Goal: Check status: Check status

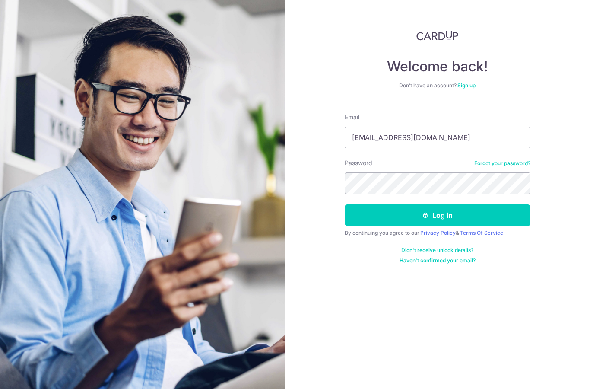
type input "[EMAIL_ADDRESS][DOMAIN_NAME]"
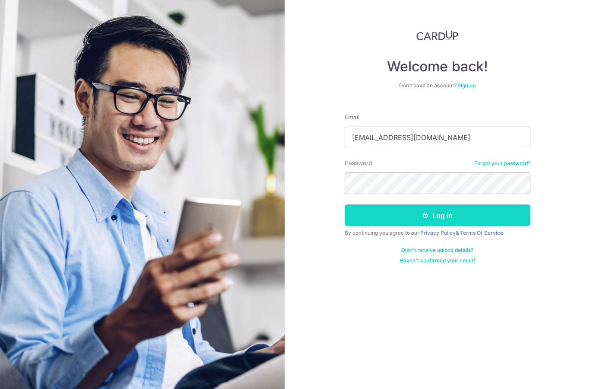
click at [461, 214] on button "Log in" at bounding box center [438, 215] width 186 height 22
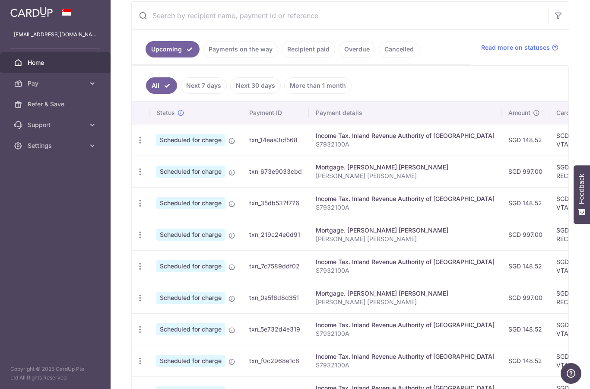
scroll to position [156, 0]
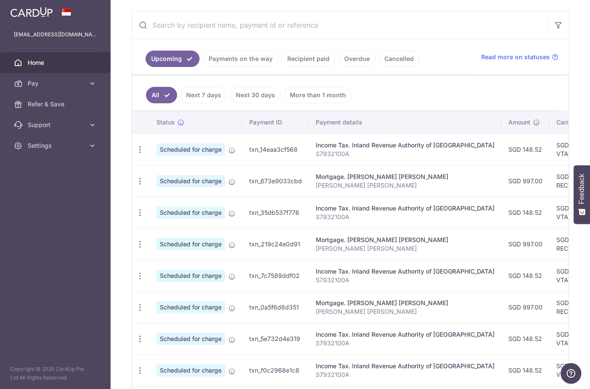
click at [282, 67] on link "Recipient paid" at bounding box center [309, 59] width 54 height 16
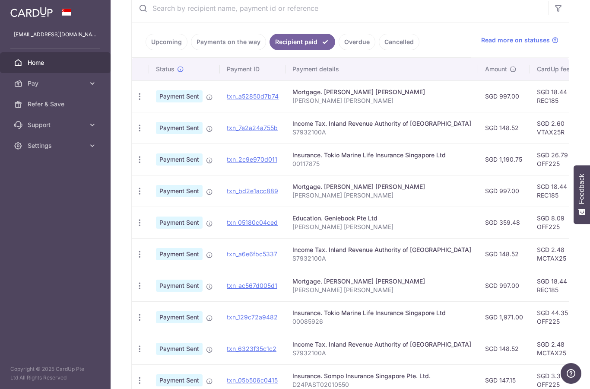
scroll to position [169, 0]
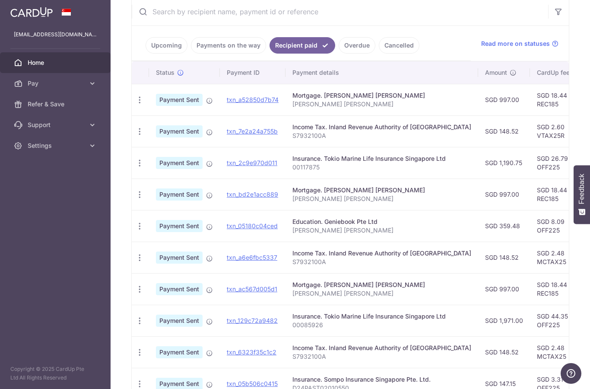
click at [339, 54] on link "Overdue" at bounding box center [357, 45] width 37 height 16
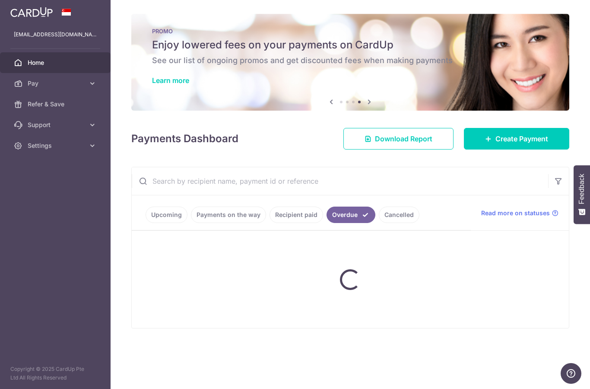
scroll to position [0, 0]
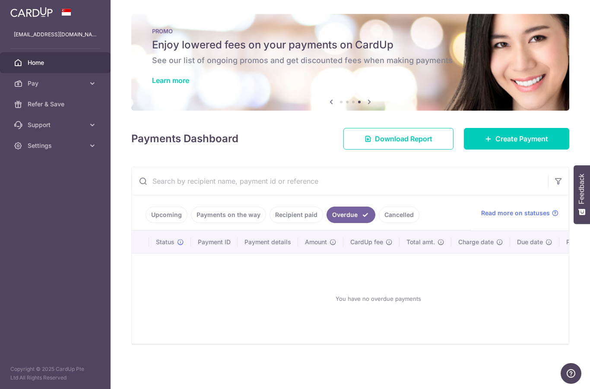
click at [270, 223] on link "Recipient paid" at bounding box center [297, 214] width 54 height 16
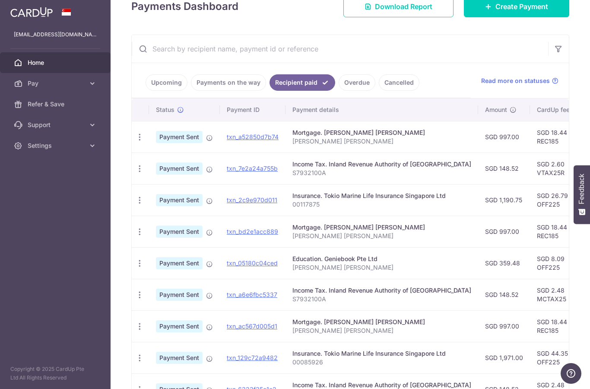
scroll to position [133, 0]
click at [191, 90] on link "Payments on the way" at bounding box center [228, 82] width 75 height 16
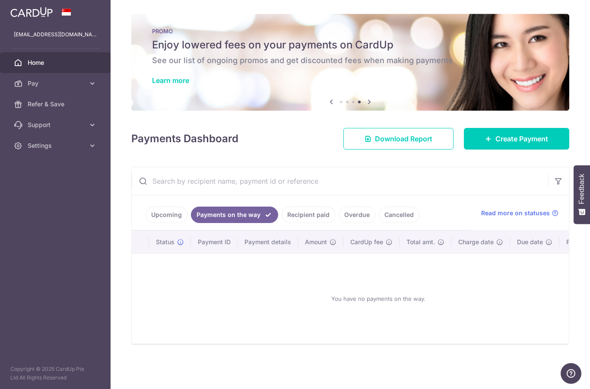
click at [282, 223] on link "Recipient paid" at bounding box center [309, 214] width 54 height 16
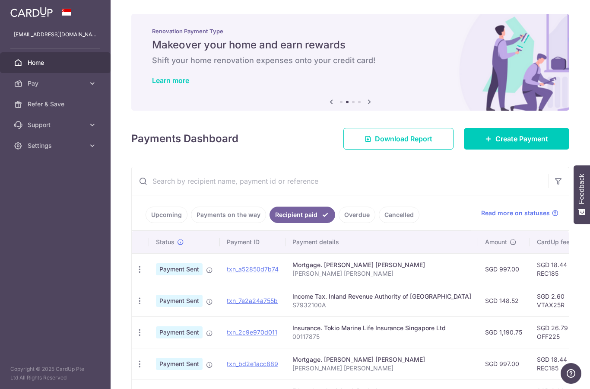
click at [146, 223] on link "Upcoming" at bounding box center [167, 214] width 42 height 16
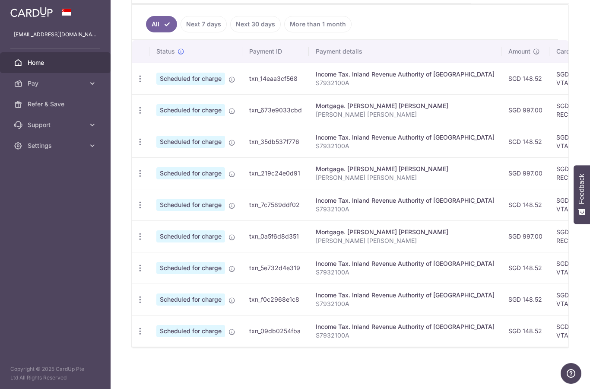
scroll to position [227, 0]
